Goal: Task Accomplishment & Management: Manage account settings

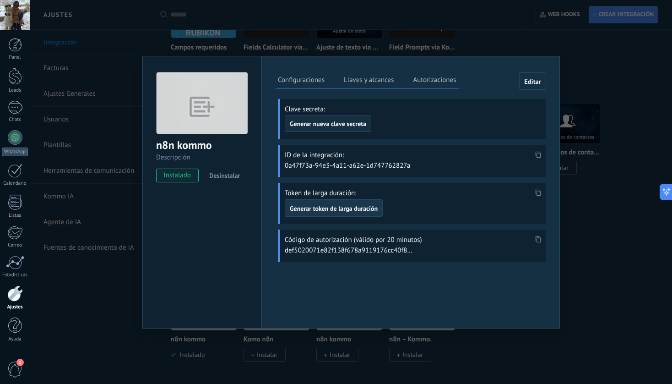
click at [312, 208] on span "Generar token de larga duración" at bounding box center [334, 208] width 88 height 6
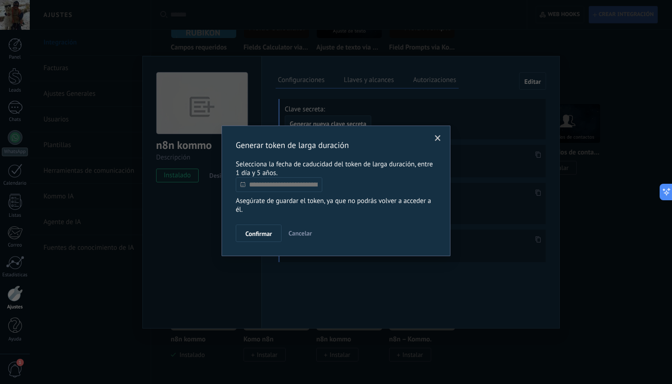
click at [298, 190] on input "text" at bounding box center [279, 184] width 87 height 15
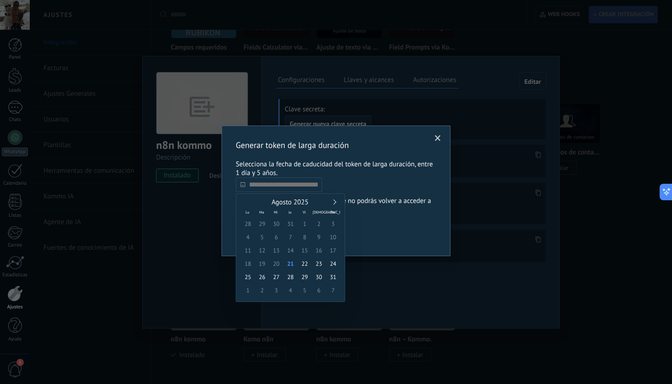
click at [335, 200] on link at bounding box center [333, 201] width 5 height 5
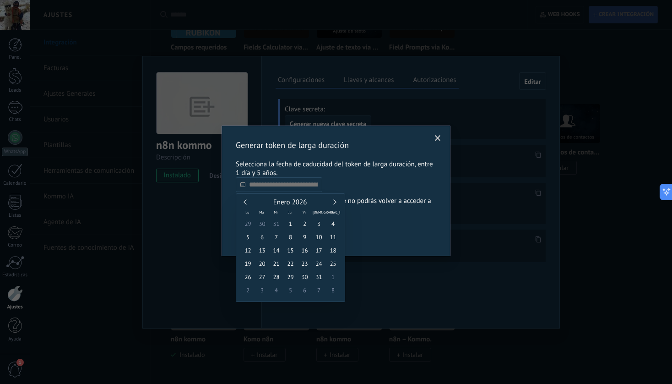
click at [335, 200] on link at bounding box center [333, 201] width 5 height 5
type input "**********"
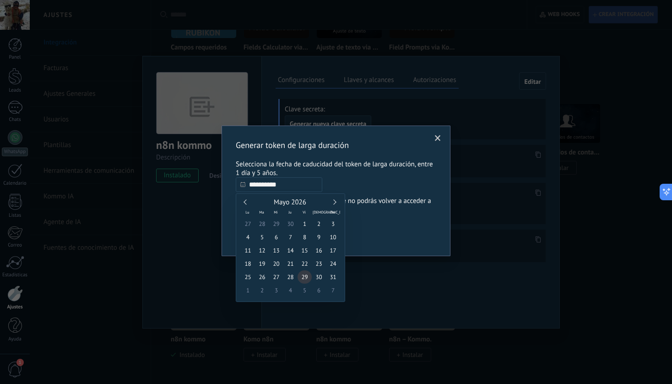
click at [308, 276] on span "29" at bounding box center [305, 276] width 14 height 13
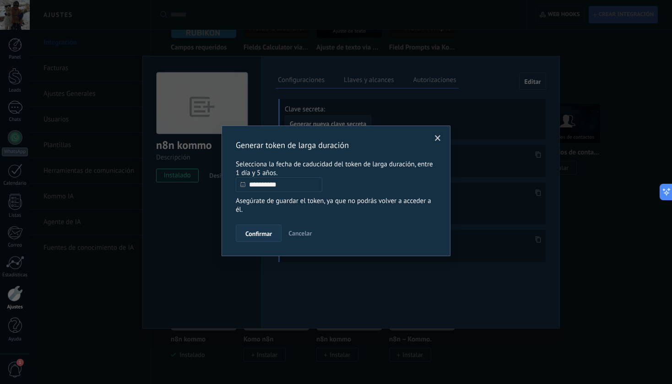
click at [266, 240] on button "Confirmar" at bounding box center [259, 232] width 46 height 17
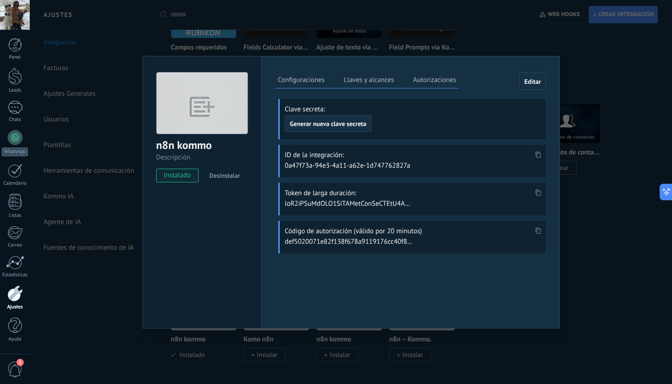
click at [539, 195] on span at bounding box center [538, 195] width 11 height 8
click at [537, 192] on icon at bounding box center [538, 193] width 5 height 6
